Goal: Check status

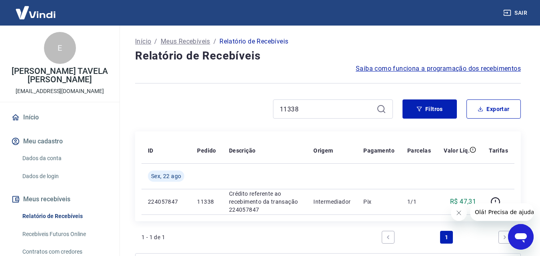
drag, startPoint x: 326, startPoint y: 111, endPoint x: 181, endPoint y: 117, distance: 145.2
click at [179, 116] on div "11338" at bounding box center [264, 109] width 258 height 19
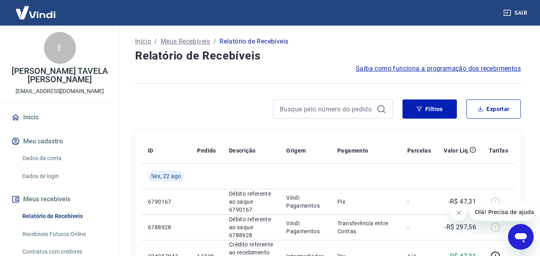
click at [374, 42] on div "Início / Meus Recebíveis / Relatório de Recebíveis" at bounding box center [328, 41] width 386 height 13
